Goal: Information Seeking & Learning: Learn about a topic

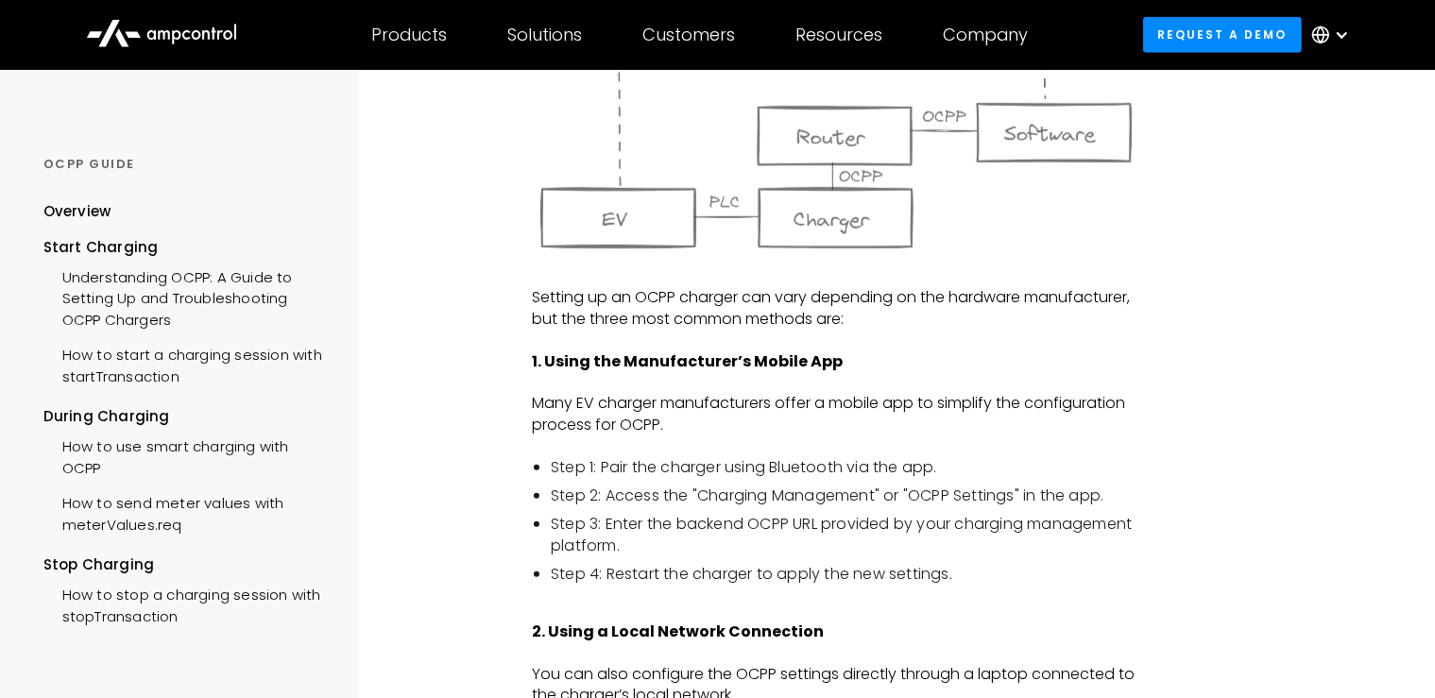
scroll to position [1396, 0]
click at [757, 429] on p "Many EV charger manufacturers offer a mobile app to simplify the configuration …" at bounding box center [836, 415] width 608 height 42
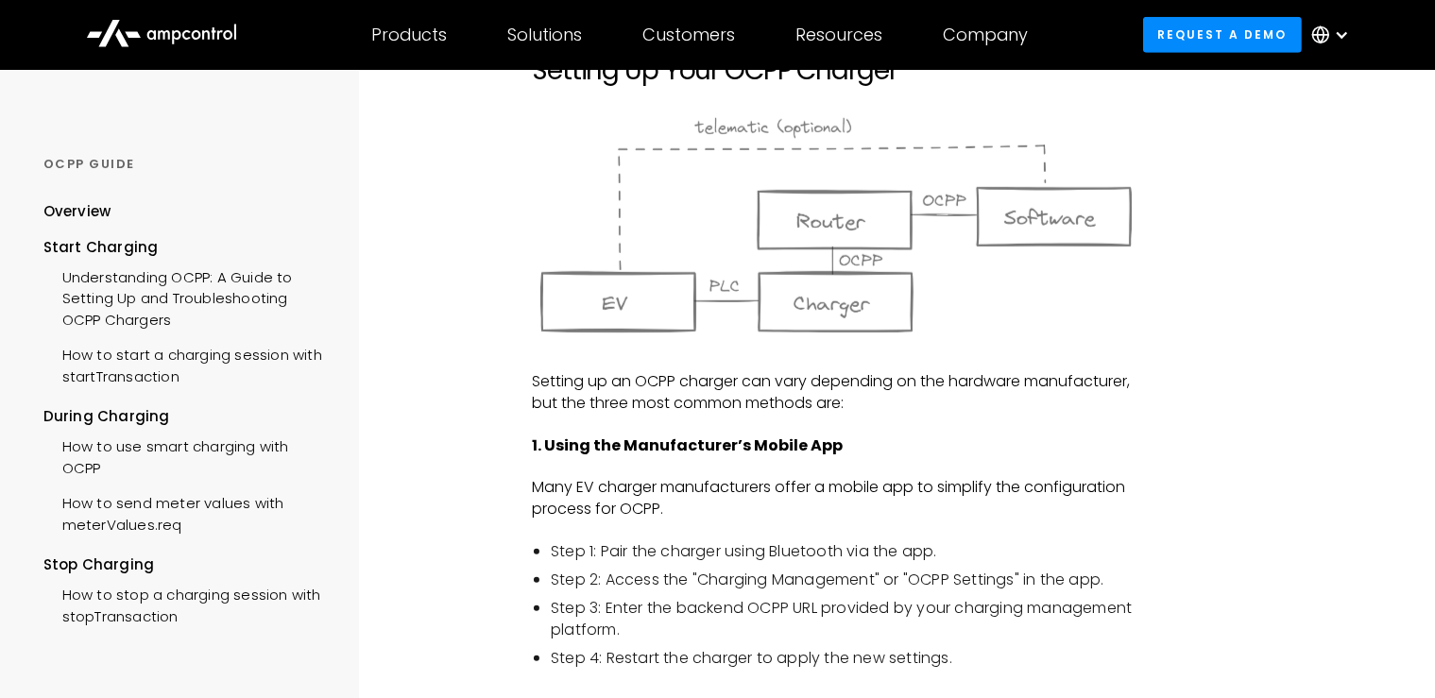
scroll to position [1306, 0]
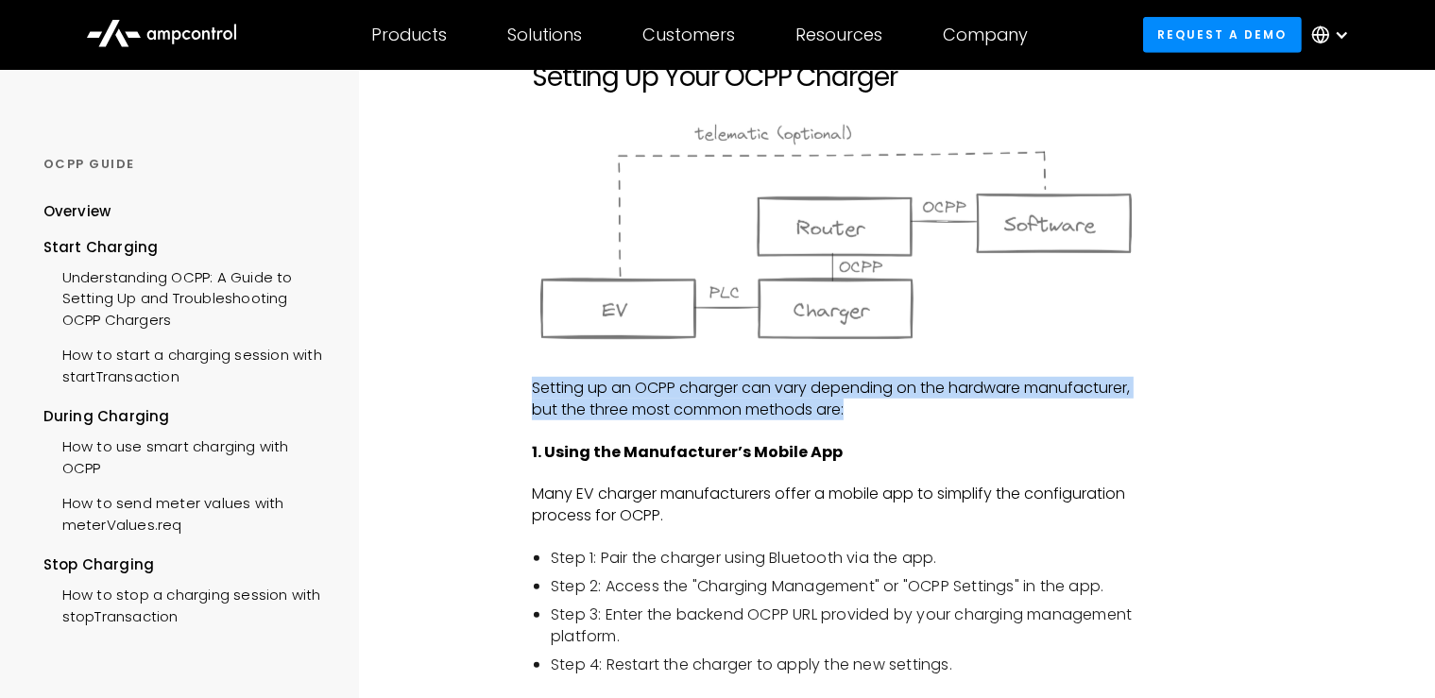
drag, startPoint x: 535, startPoint y: 396, endPoint x: 853, endPoint y: 412, distance: 318.7
click at [853, 412] on p "Setting up an OCPP charger can vary depending on the hardware manufacturer, but…" at bounding box center [836, 399] width 608 height 42
copy p "Setting up an OCPP charger can vary depending on the hardware manufacturer, but…"
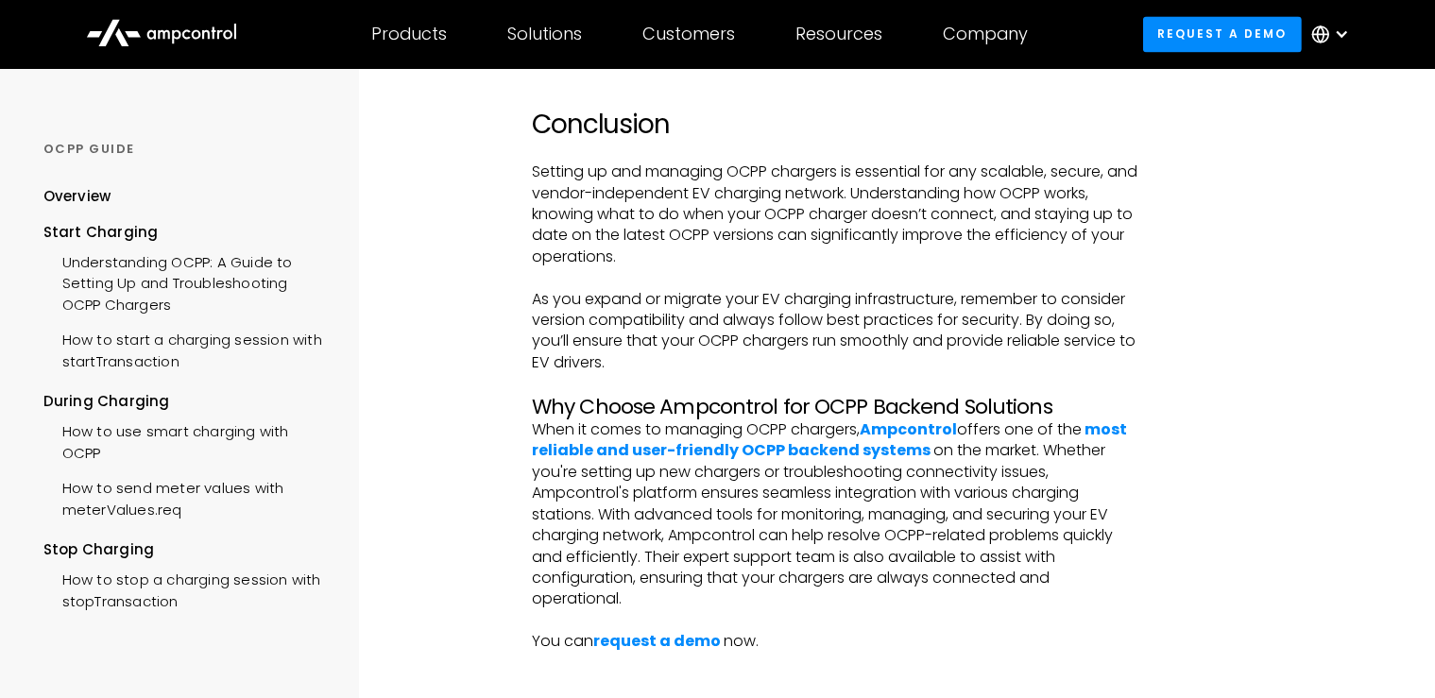
scroll to position [4287, 0]
click at [119, 304] on div "Understanding OCPP: A Guide to Setting Up and Troubleshooting OCPP Chargers" at bounding box center [186, 281] width 287 height 77
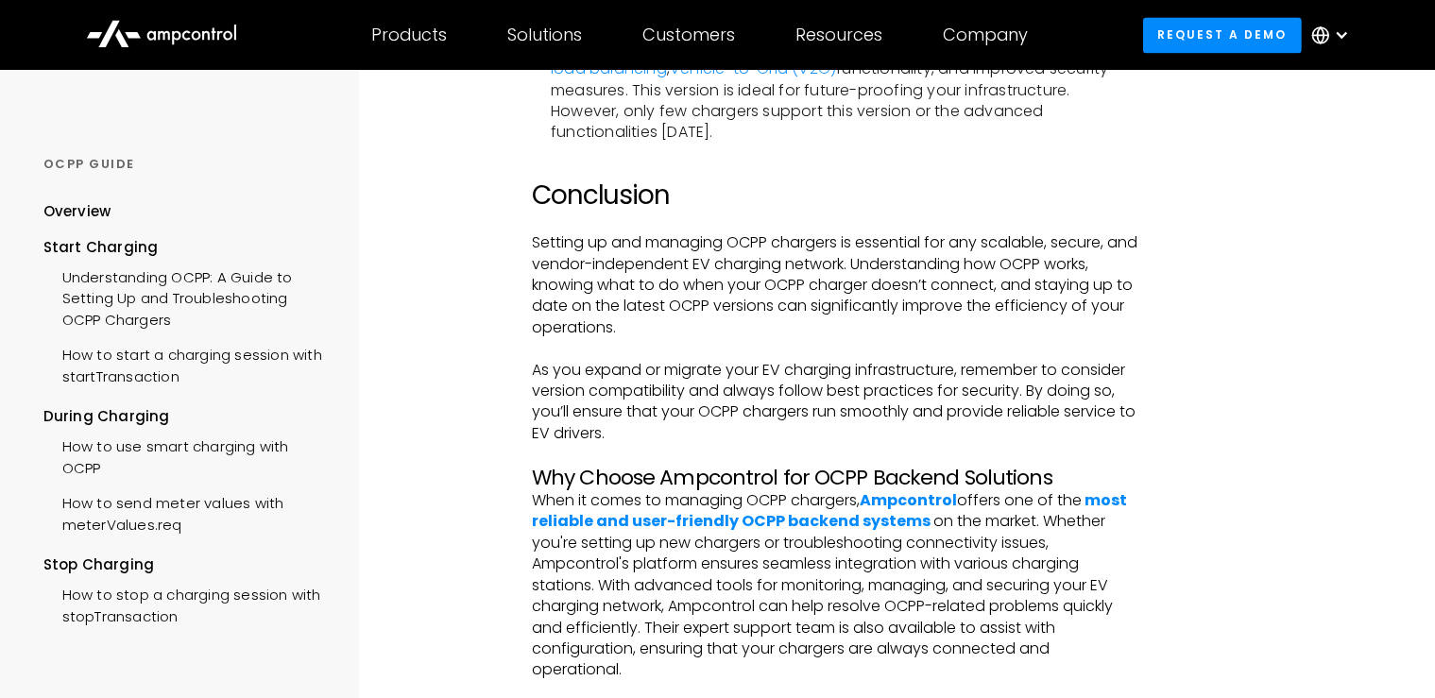
scroll to position [4216, 0]
click at [184, 459] on div "How to use smart charging with OCPP" at bounding box center [186, 455] width 287 height 57
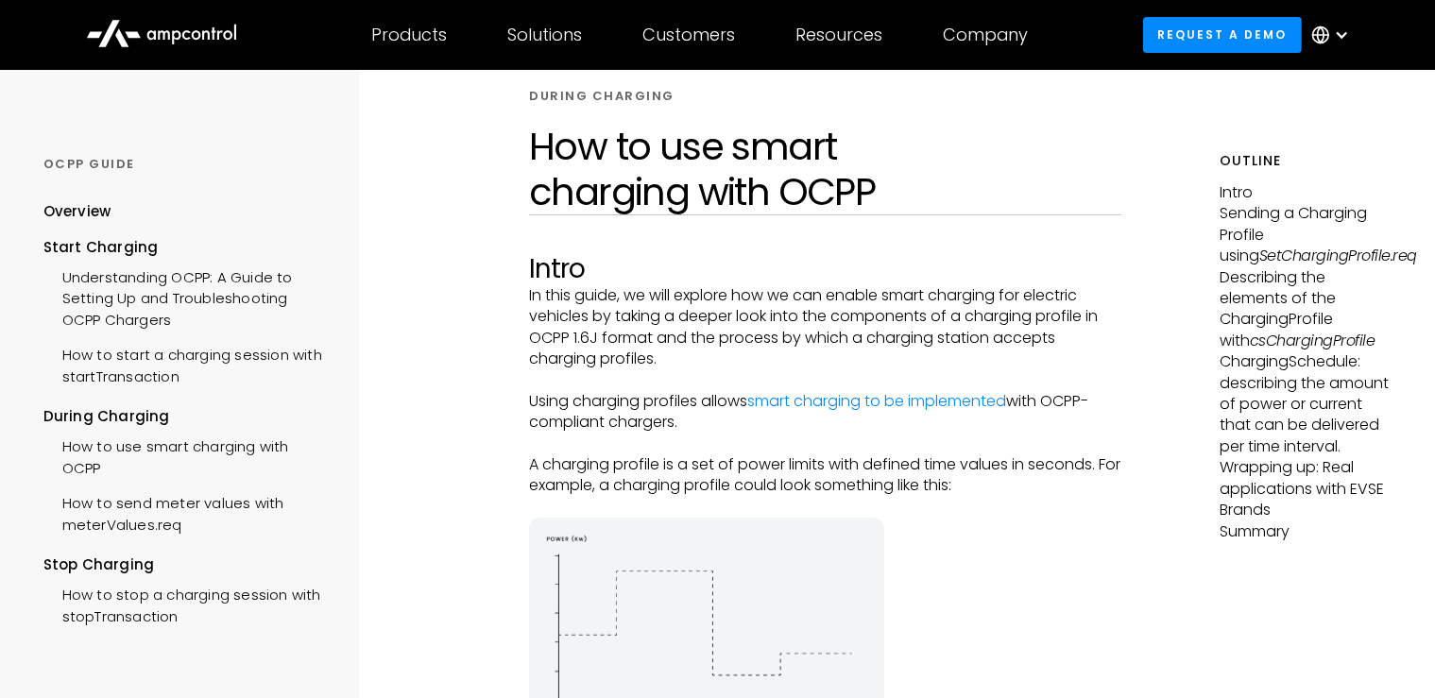
scroll to position [243, 0]
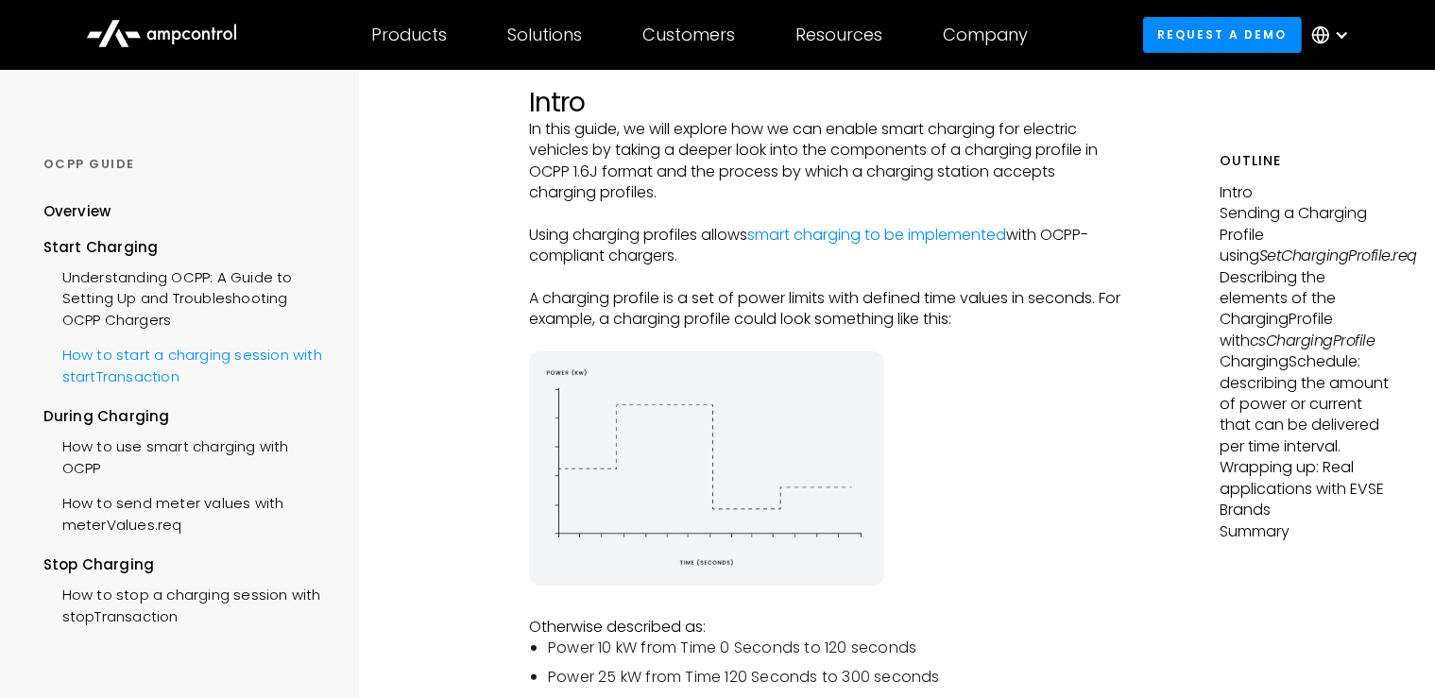
click at [114, 354] on div "How to start a charging session with startTransaction" at bounding box center [186, 363] width 287 height 57
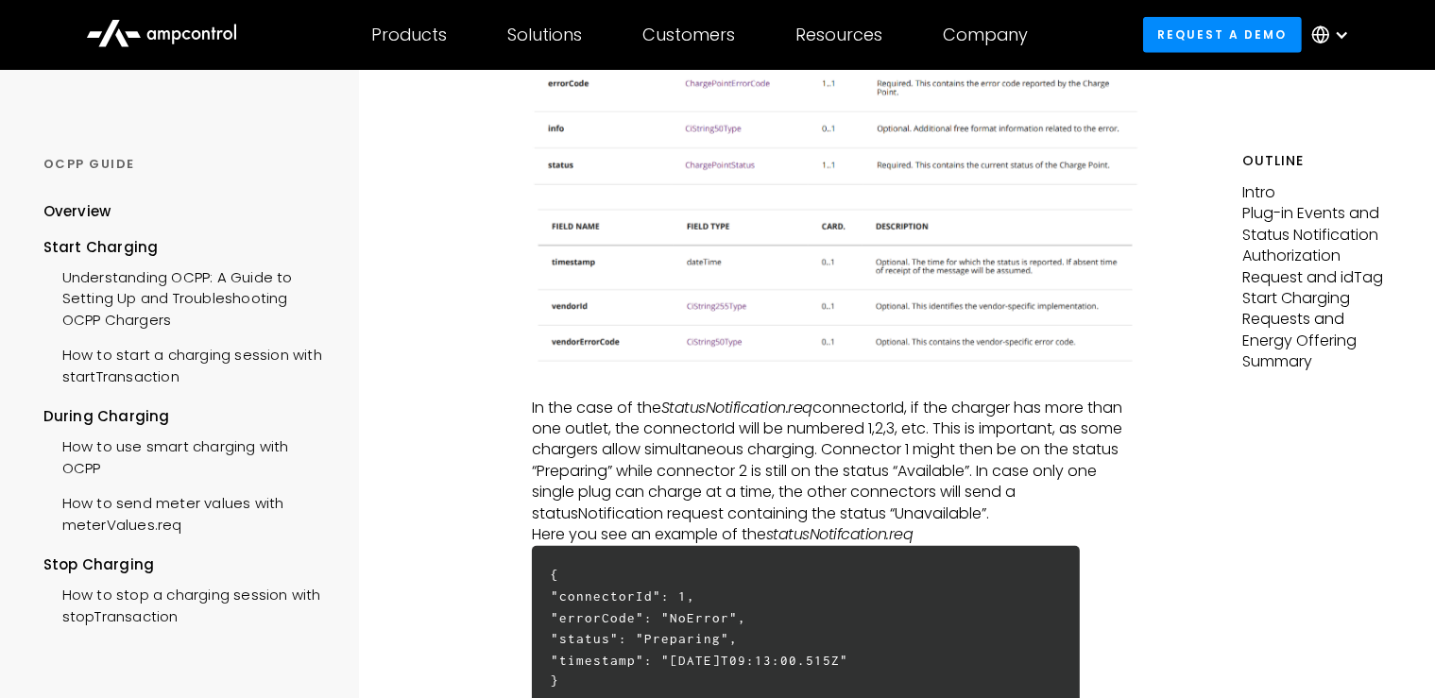
scroll to position [1728, 0]
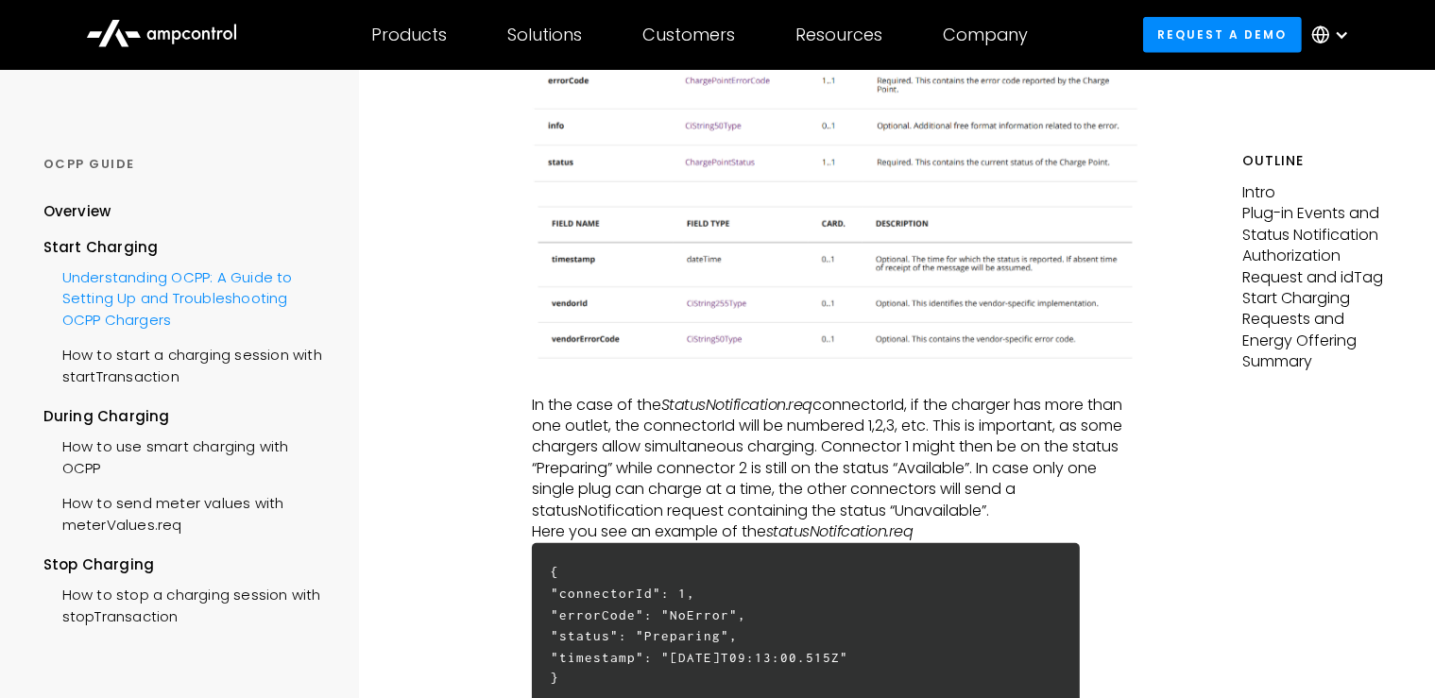
click at [122, 281] on div "Understanding OCPP: A Guide to Setting Up and Troubleshooting OCPP Chargers" at bounding box center [186, 296] width 287 height 77
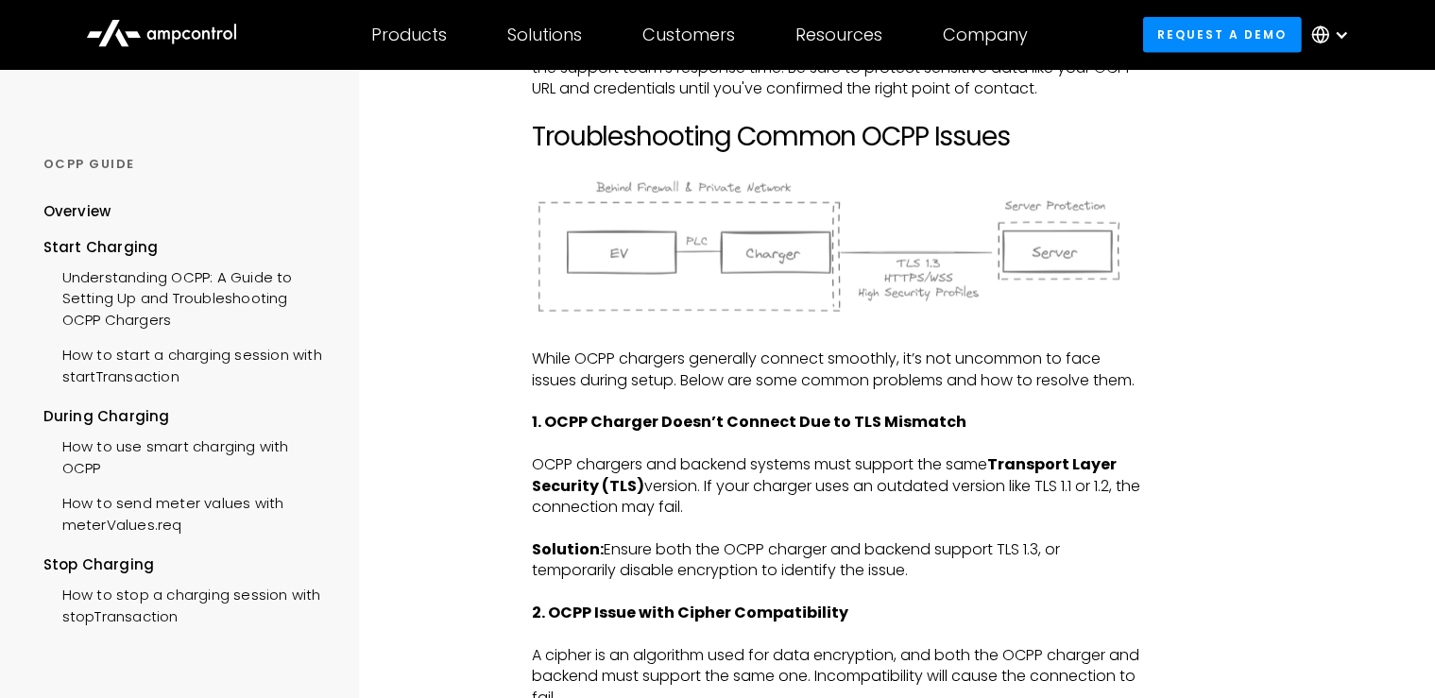
scroll to position [2338, 0]
click at [187, 357] on div "How to start a charging session with startTransaction" at bounding box center [186, 363] width 287 height 57
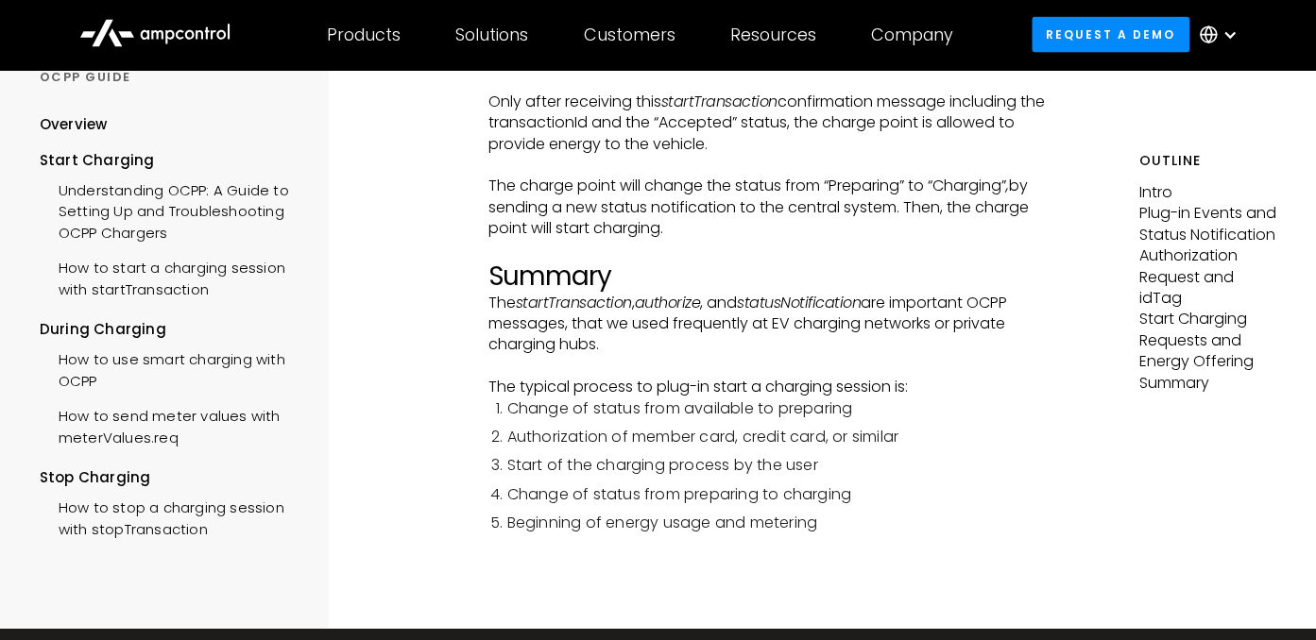
scroll to position [5229, 0]
click at [115, 354] on div "How to use smart charging with OCPP" at bounding box center [171, 369] width 263 height 57
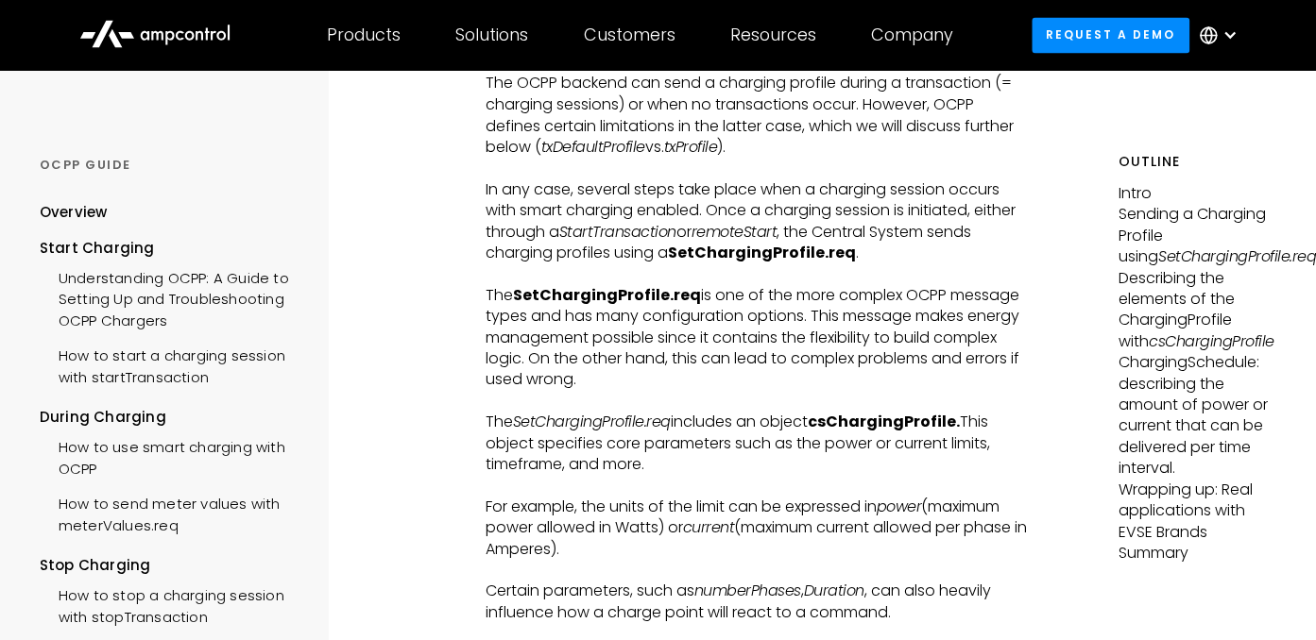
scroll to position [1548, 0]
click at [148, 540] on div "How to send meter values with meterValues.req" at bounding box center [171, 512] width 263 height 57
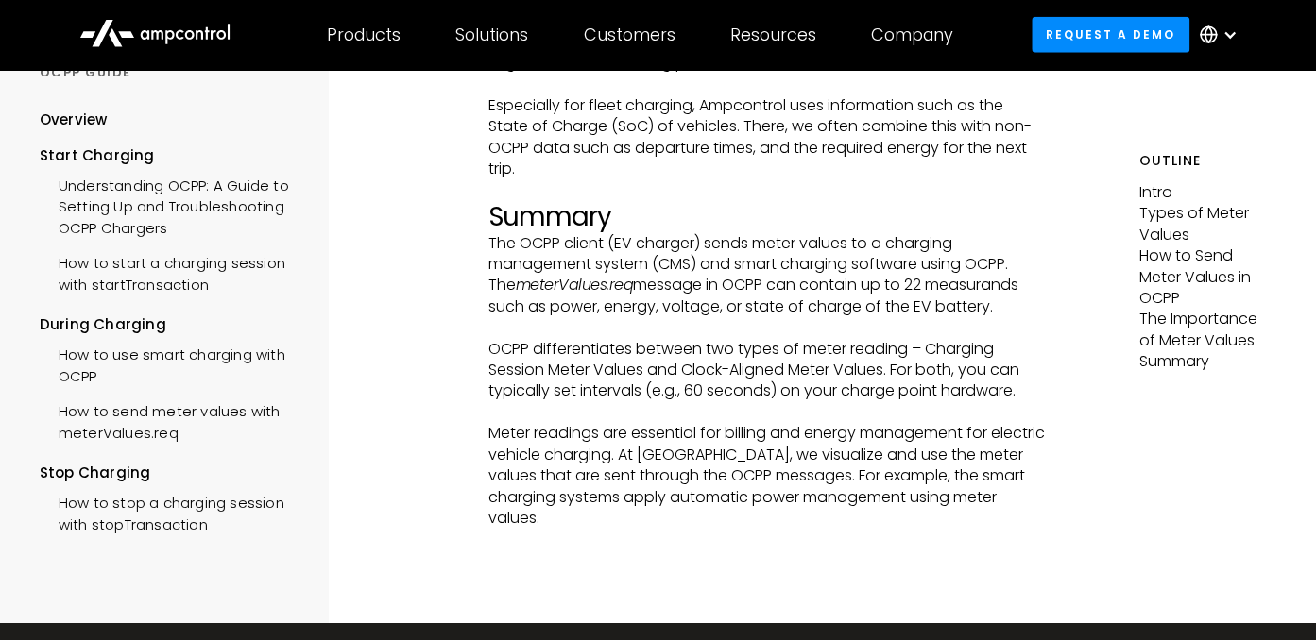
scroll to position [5521, 0]
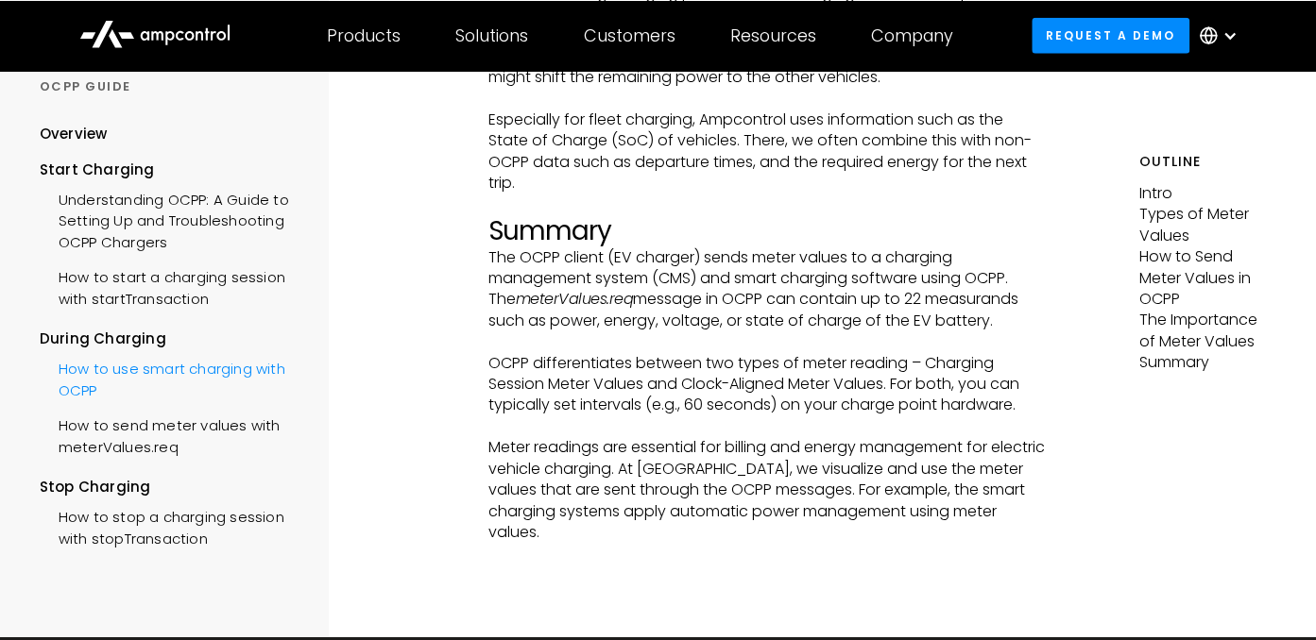
click at [202, 405] on div "How to use smart charging with OCPP" at bounding box center [171, 376] width 263 height 57
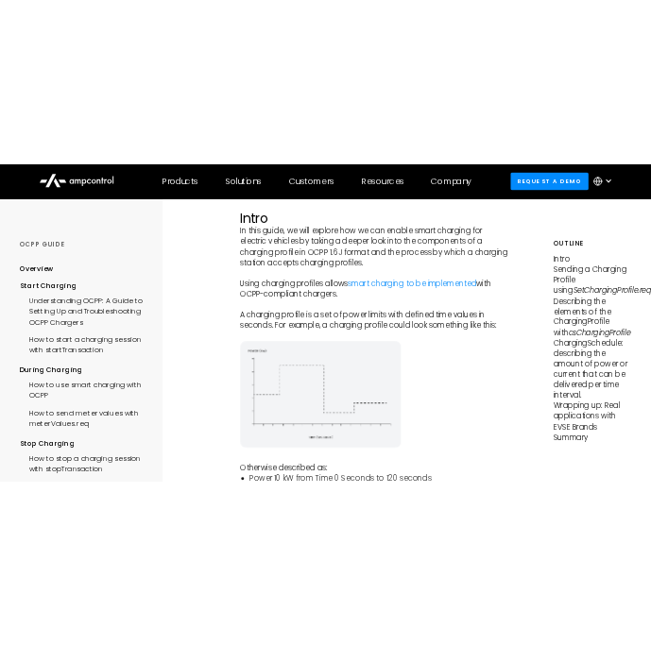
scroll to position [238, 0]
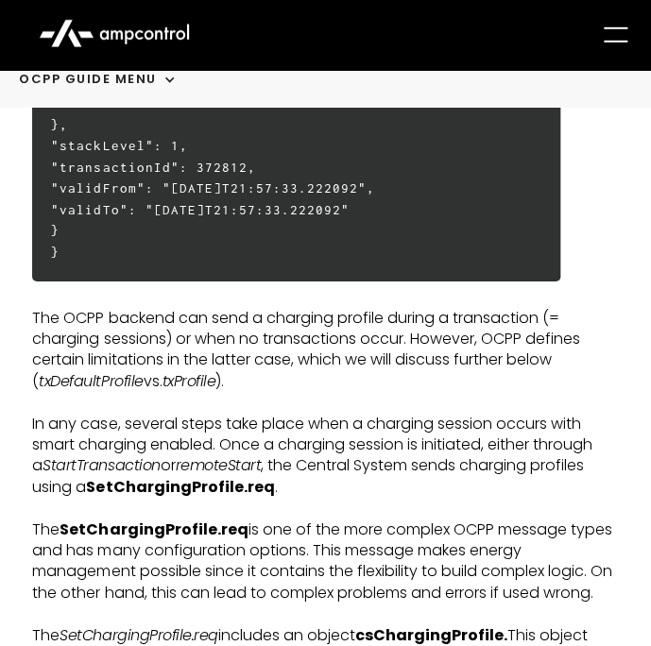
scroll to position [1305, 0]
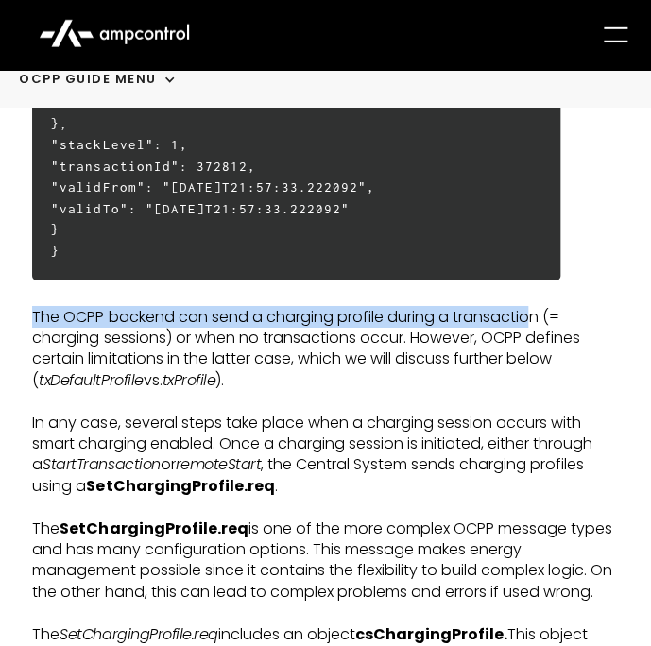
drag, startPoint x: 536, startPoint y: 318, endPoint x: 9, endPoint y: 327, distance: 527.1
copy p "The OCPP backend can send a charging profile during a transactio"
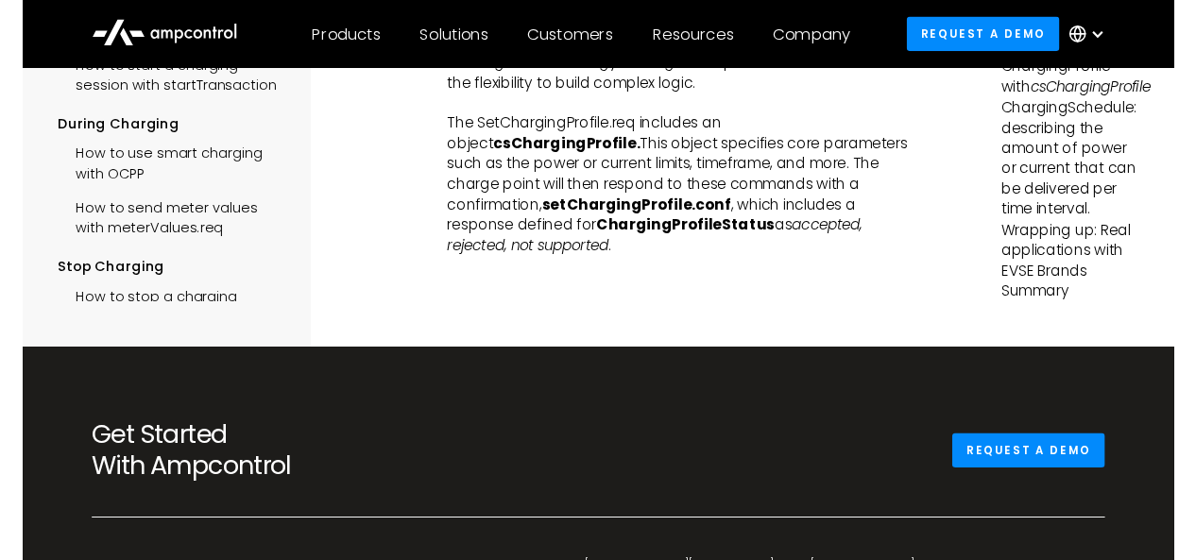
scroll to position [7864, 0]
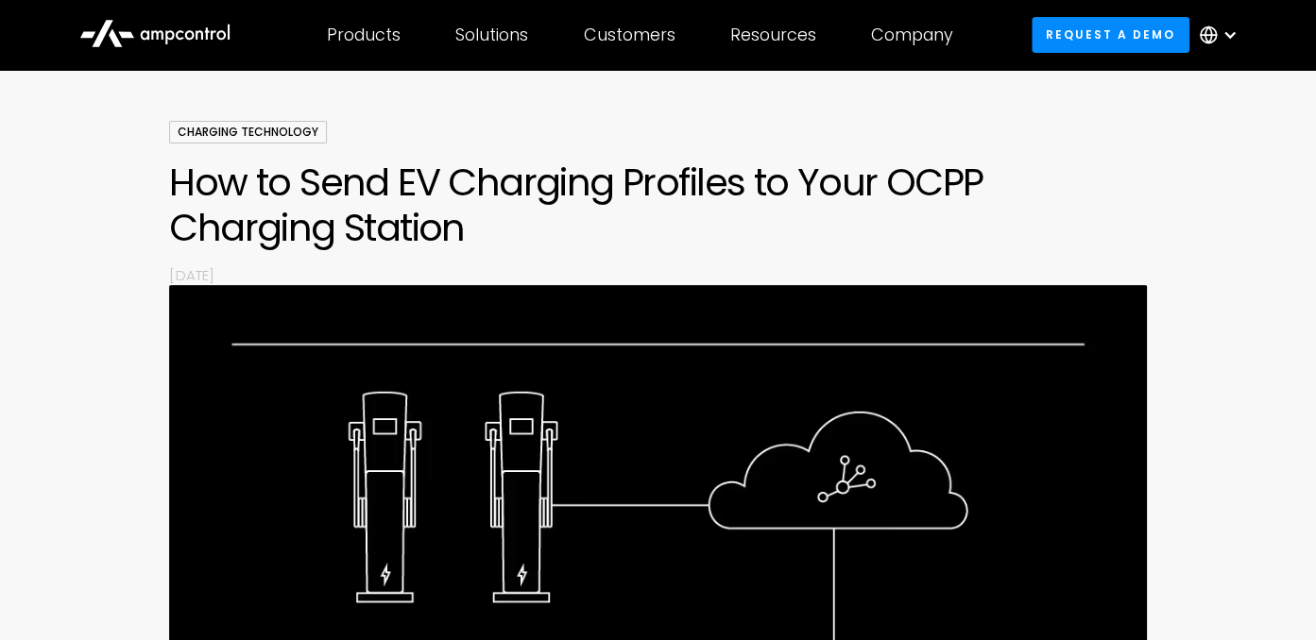
scroll to position [110, 0]
